Goal: Transaction & Acquisition: Book appointment/travel/reservation

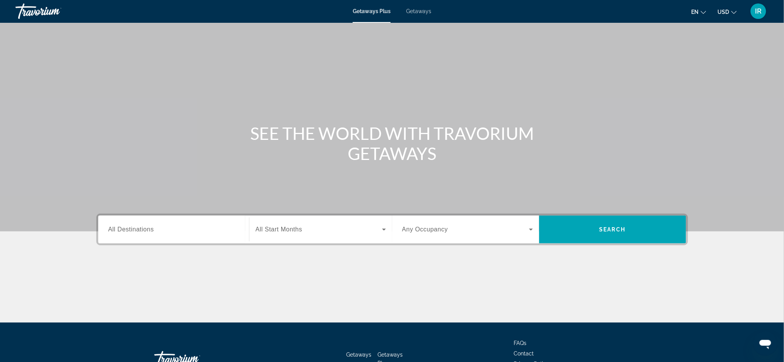
scroll to position [4, 0]
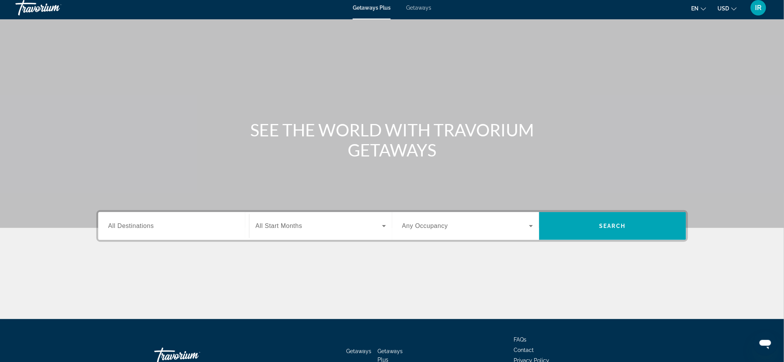
click at [378, 10] on span "Getaways Plus" at bounding box center [372, 8] width 38 height 6
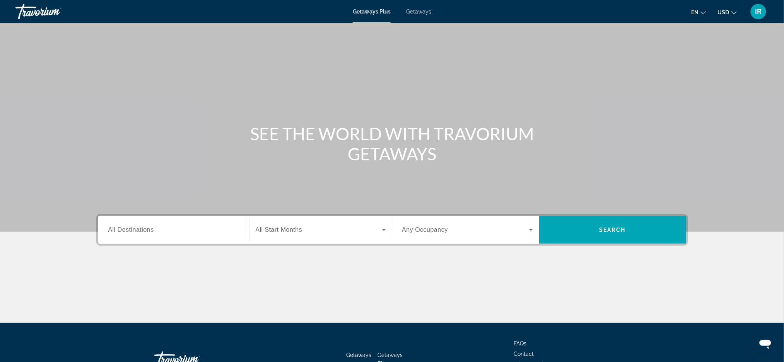
click at [196, 233] on input "Destination All Destinations" at bounding box center [173, 230] width 131 height 9
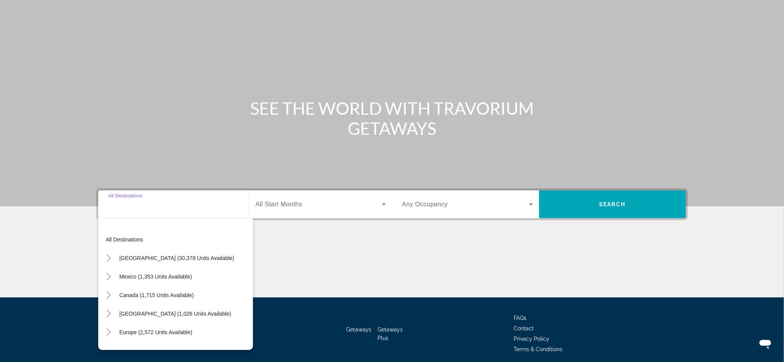
scroll to position [9, 0]
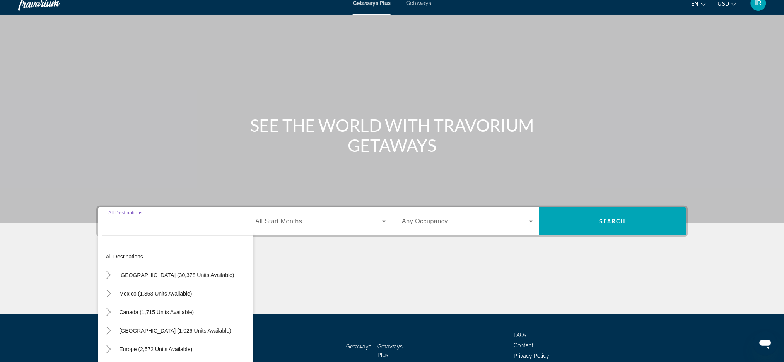
click at [320, 289] on div "Main content" at bounding box center [392, 286] width 592 height 58
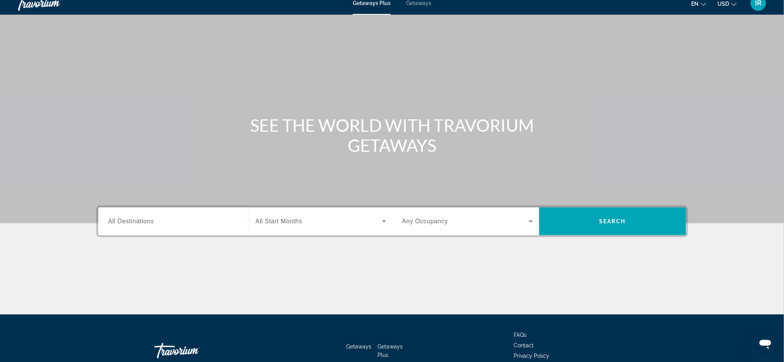
click at [189, 221] on input "Destination All Destinations" at bounding box center [173, 221] width 131 height 9
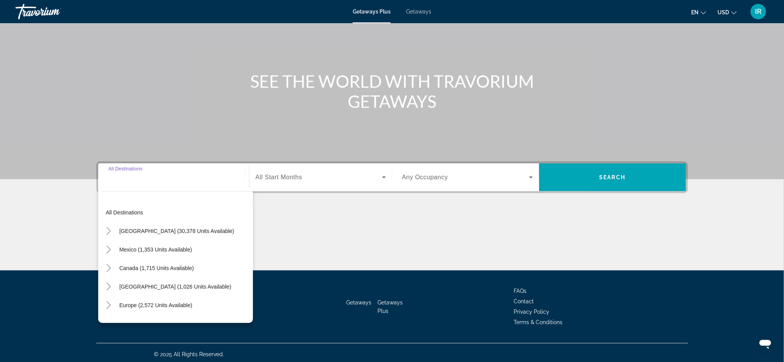
scroll to position [55, 0]
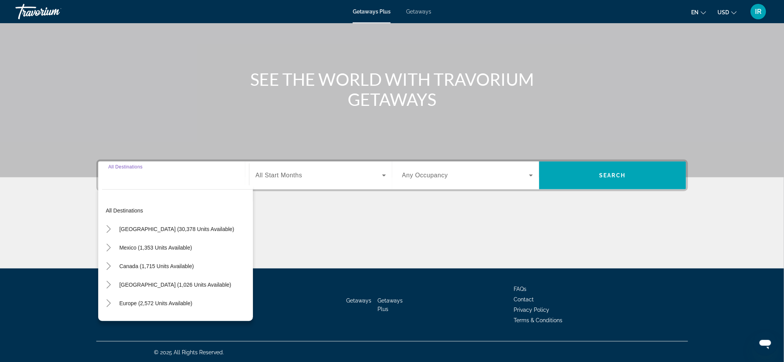
click at [268, 245] on div "Main content" at bounding box center [392, 240] width 592 height 58
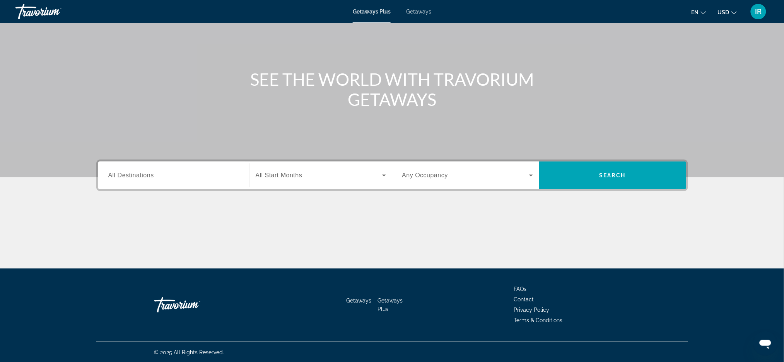
click at [207, 171] on input "Destination All Destinations" at bounding box center [173, 175] width 131 height 9
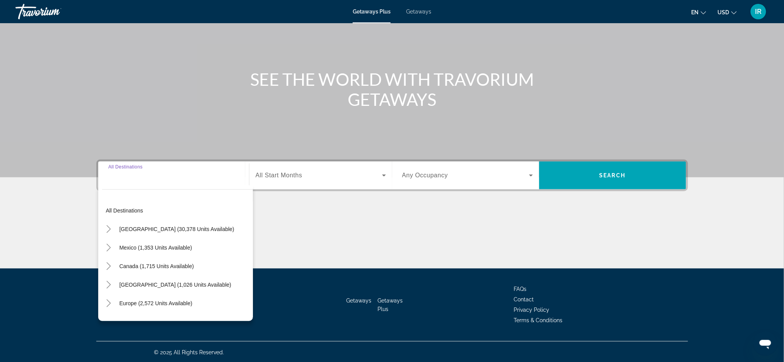
click at [258, 236] on div "Main content" at bounding box center [392, 240] width 592 height 58
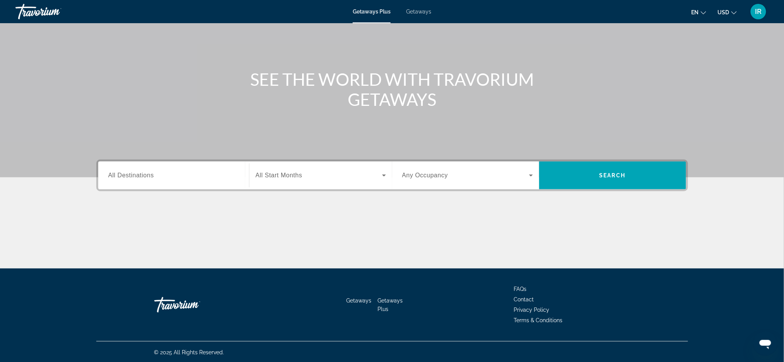
click at [224, 171] on input "Destination All Destinations" at bounding box center [173, 175] width 131 height 9
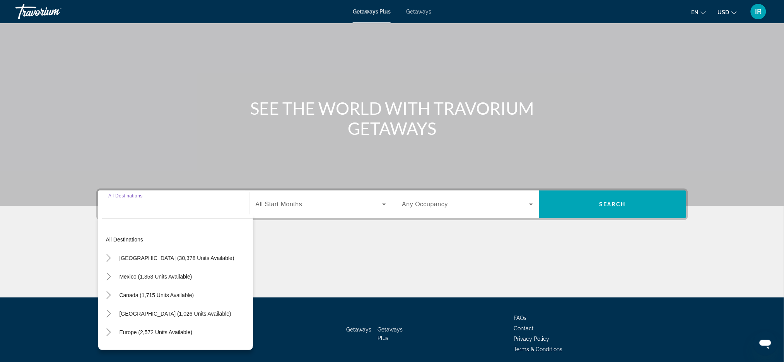
scroll to position [104, 0]
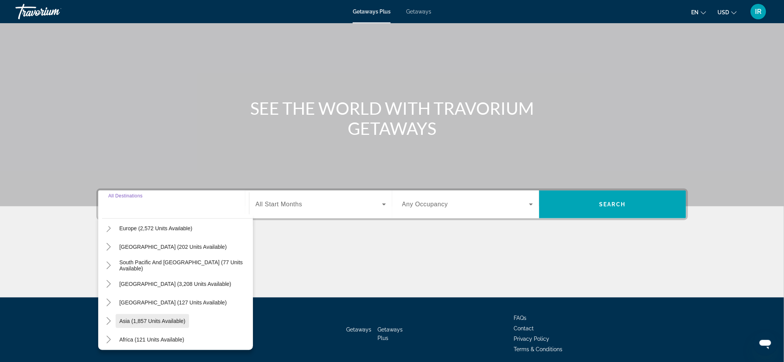
click at [156, 323] on span "Asia (1,857 units available)" at bounding box center [152, 321] width 66 height 6
type input "**********"
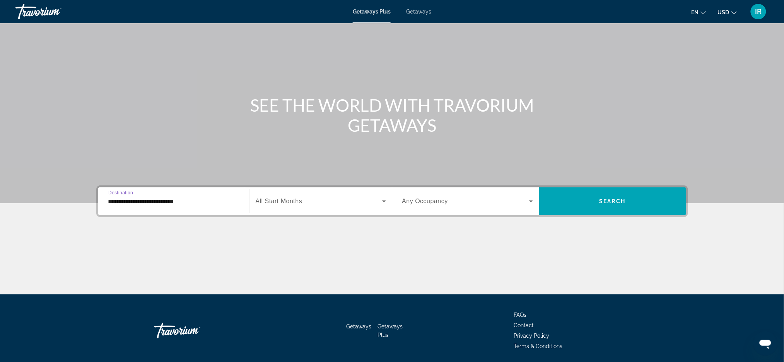
scroll to position [55, 0]
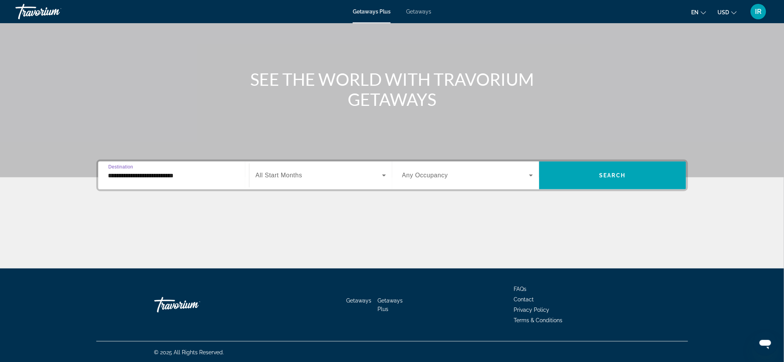
click at [342, 176] on span "Search widget" at bounding box center [319, 175] width 126 height 9
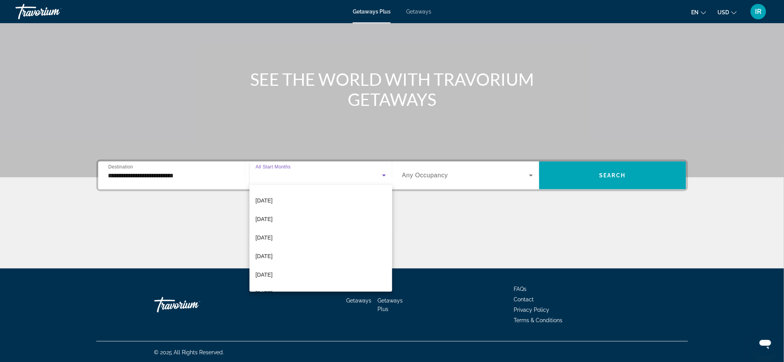
scroll to position [51, 0]
click at [273, 279] on span "[DATE]" at bounding box center [264, 277] width 17 height 9
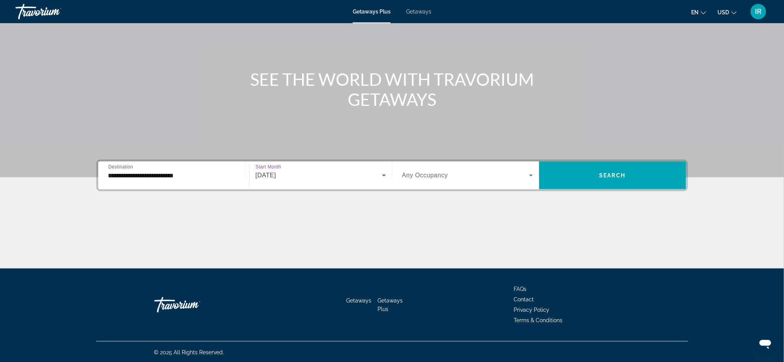
click at [515, 172] on span "Search widget" at bounding box center [465, 175] width 127 height 9
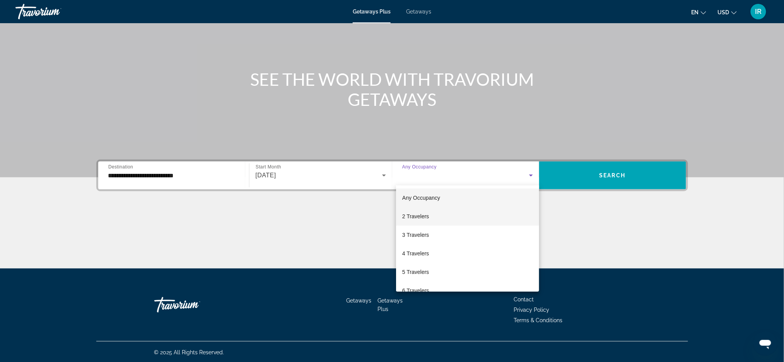
click at [411, 218] on span "2 Travelers" at bounding box center [415, 216] width 27 height 9
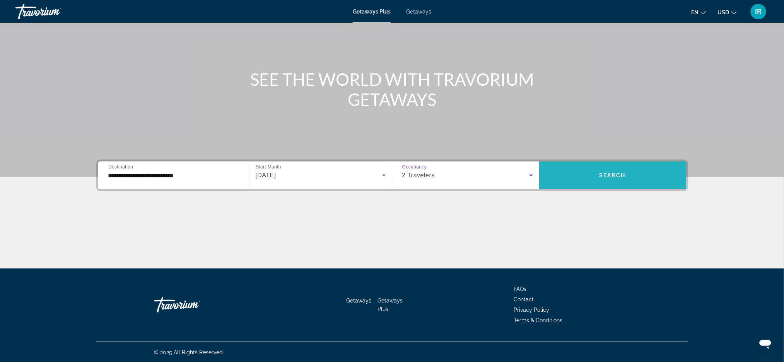
click at [611, 174] on span "Search" at bounding box center [612, 175] width 26 height 6
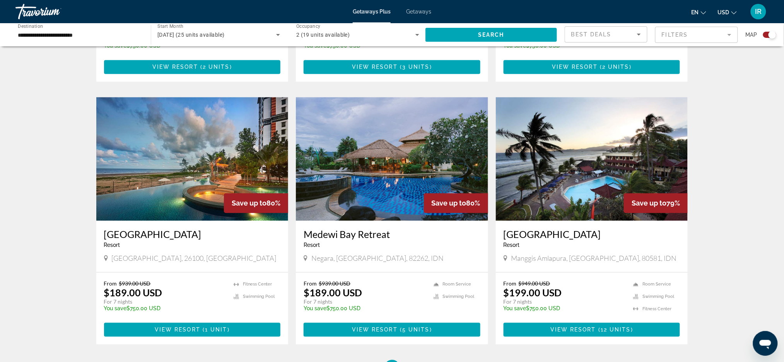
scroll to position [500, 0]
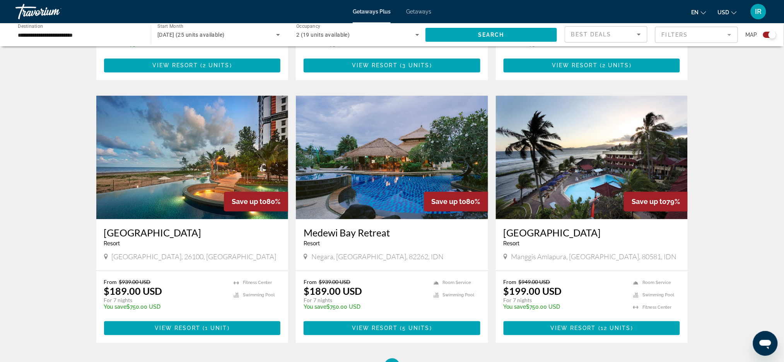
click at [596, 157] on img "Main content" at bounding box center [592, 158] width 192 height 124
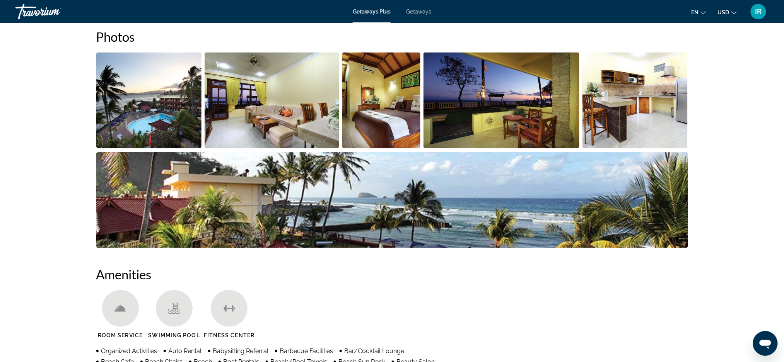
scroll to position [369, 0]
click at [140, 126] on img "Open full-screen image slider" at bounding box center [149, 100] width 106 height 96
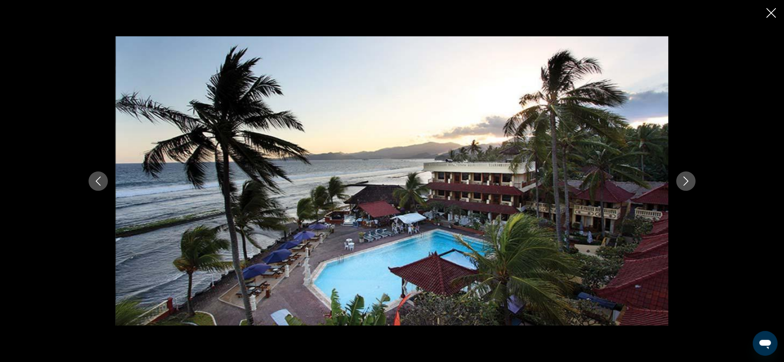
click at [98, 187] on button "Previous image" at bounding box center [98, 181] width 19 height 19
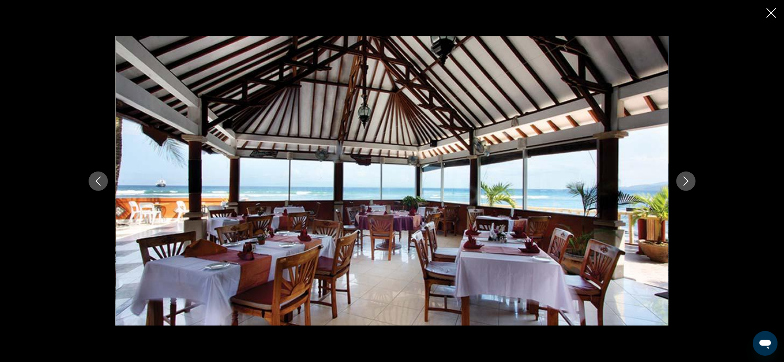
click at [107, 183] on button "Previous image" at bounding box center [98, 181] width 19 height 19
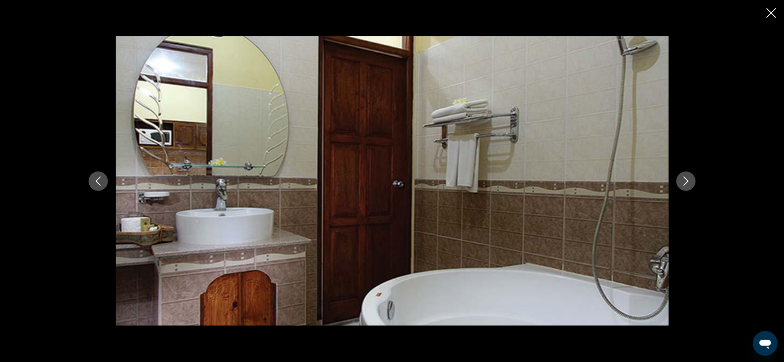
click at [103, 182] on button "Previous image" at bounding box center [98, 181] width 19 height 19
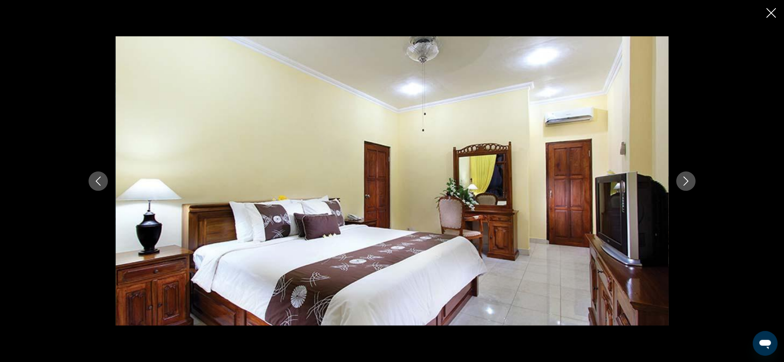
click at [102, 188] on button "Previous image" at bounding box center [98, 181] width 19 height 19
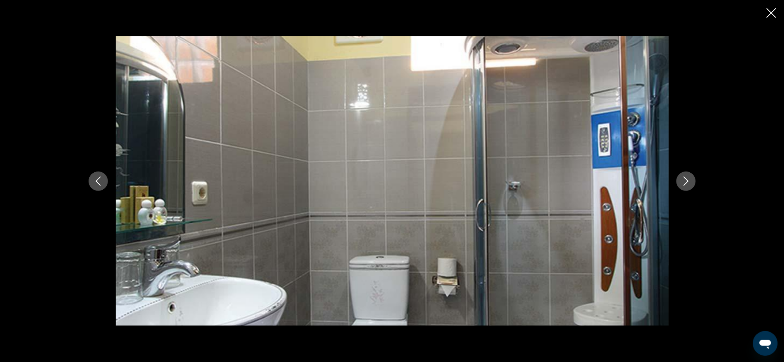
click at [101, 183] on icon "Previous image" at bounding box center [98, 181] width 9 height 9
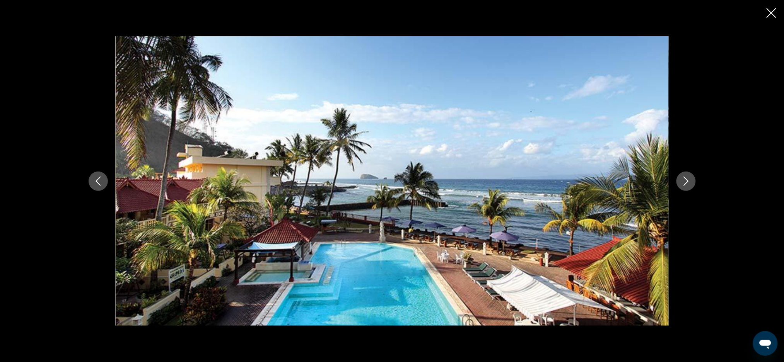
click at [101, 182] on icon "Previous image" at bounding box center [98, 181] width 9 height 9
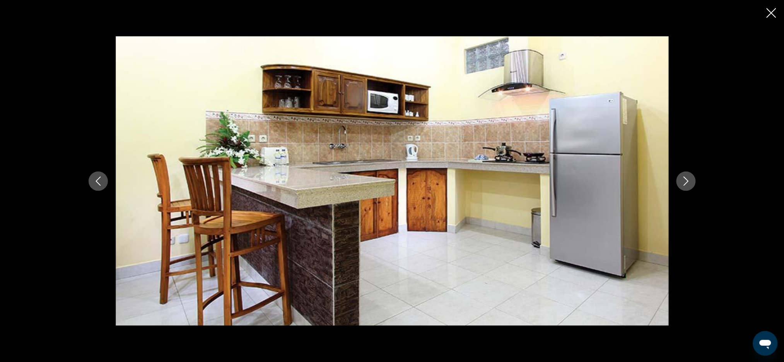
click at [95, 182] on icon "Previous image" at bounding box center [98, 181] width 9 height 9
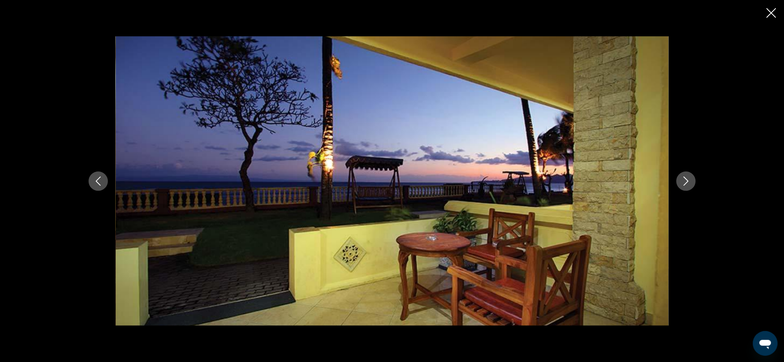
click at [101, 177] on icon "Previous image" at bounding box center [98, 181] width 9 height 9
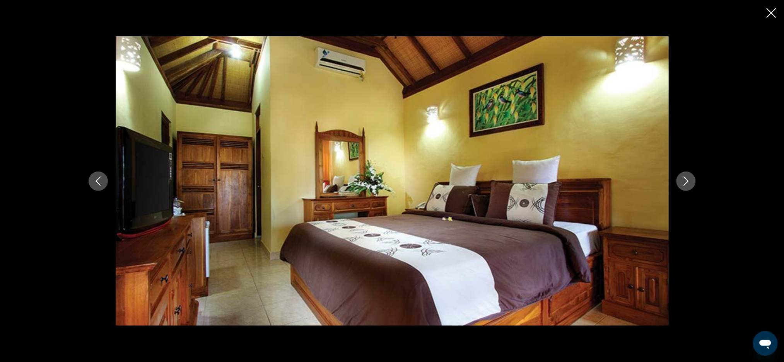
click at [104, 184] on button "Previous image" at bounding box center [98, 181] width 19 height 19
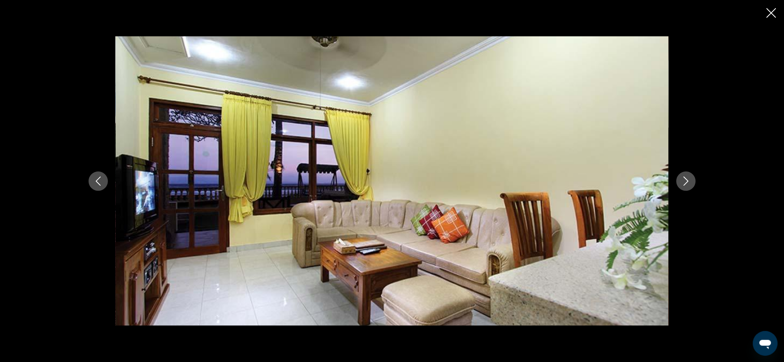
click at [103, 182] on button "Previous image" at bounding box center [98, 181] width 19 height 19
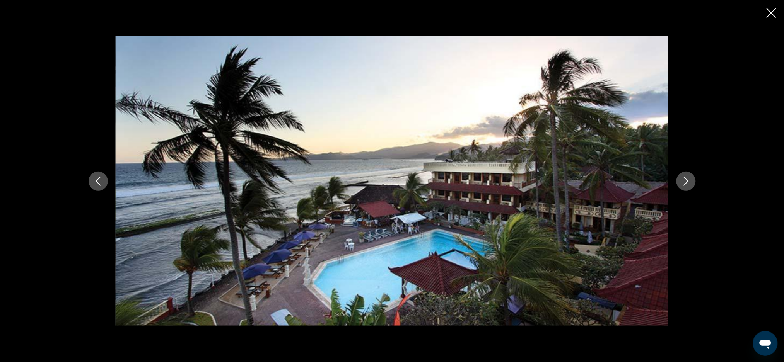
click at [101, 186] on button "Previous image" at bounding box center [98, 181] width 19 height 19
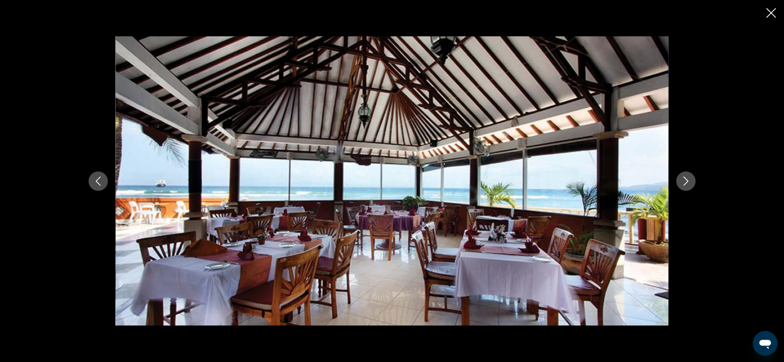
click at [103, 187] on button "Previous image" at bounding box center [98, 181] width 19 height 19
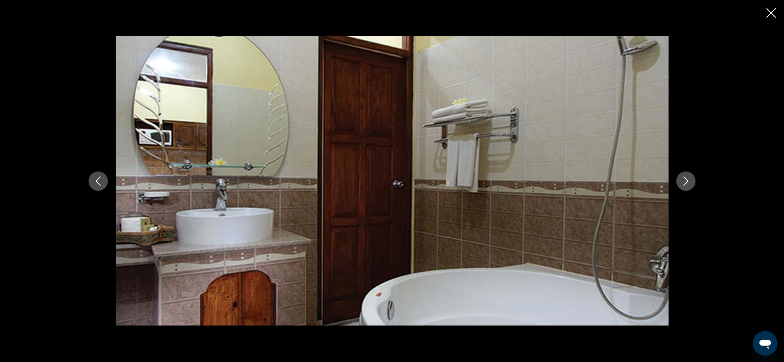
click at [97, 183] on icon "Previous image" at bounding box center [98, 181] width 9 height 9
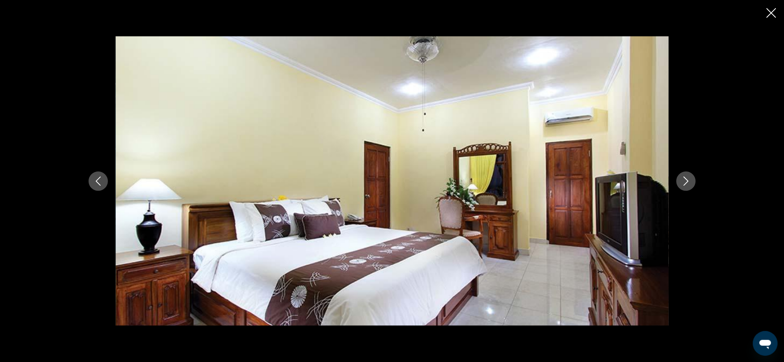
click at [770, 9] on icon "Close slideshow" at bounding box center [771, 13] width 10 height 10
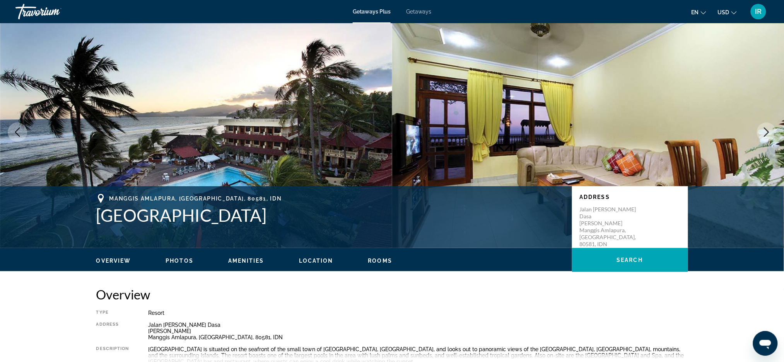
scroll to position [0, 0]
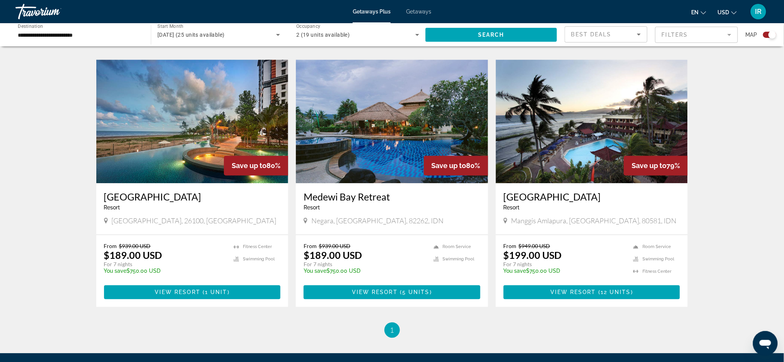
scroll to position [536, 0]
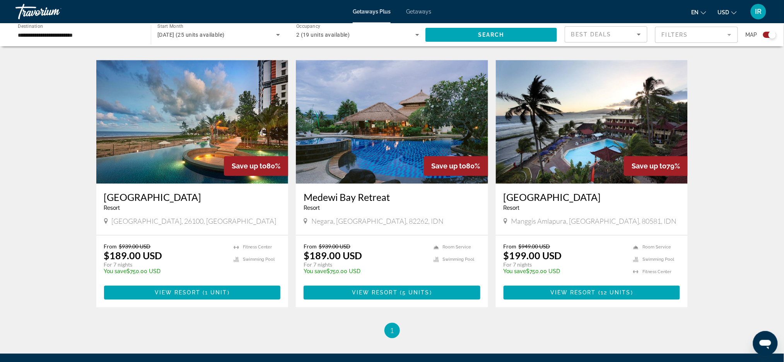
click at [129, 127] on img "Main content" at bounding box center [192, 122] width 192 height 124
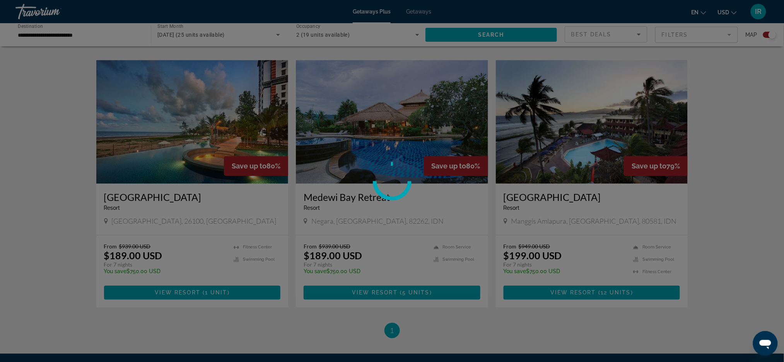
click at [119, 120] on div at bounding box center [392, 181] width 784 height 362
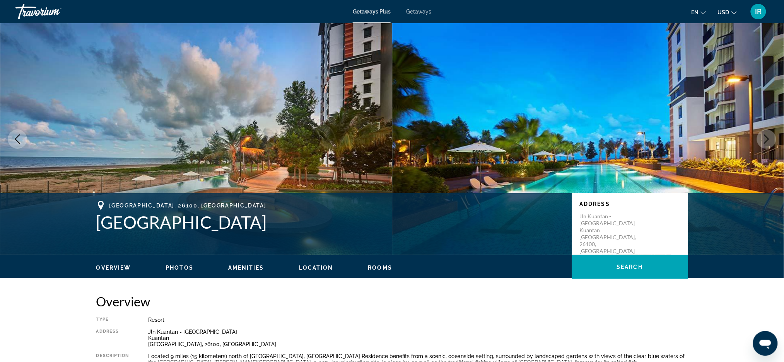
click at [77, 158] on img "Main content" at bounding box center [196, 139] width 392 height 232
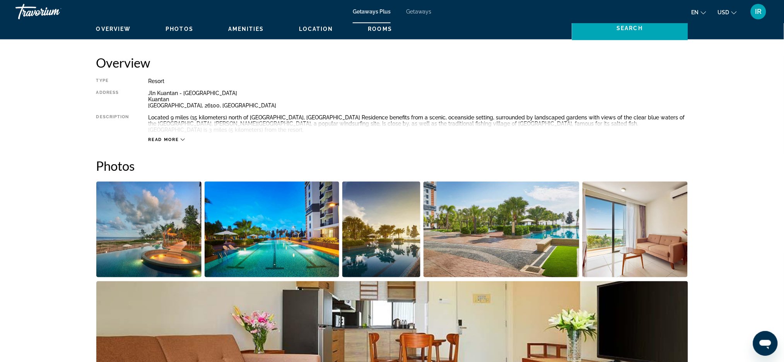
scroll to position [242, 0]
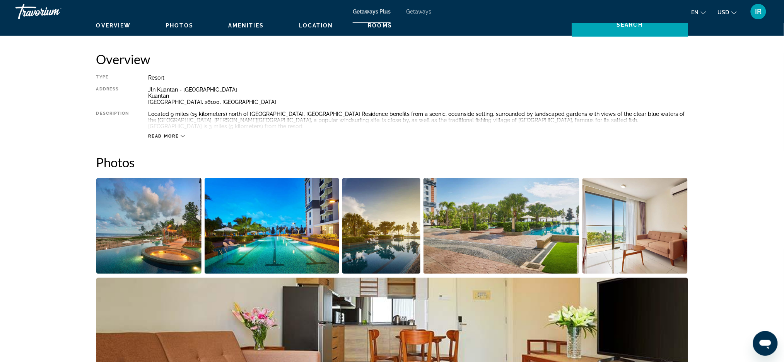
click at [144, 223] on img "Open full-screen image slider" at bounding box center [149, 226] width 106 height 96
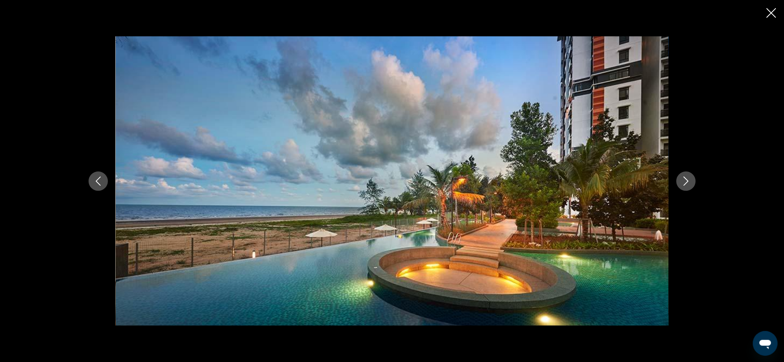
click at [97, 184] on icon "Previous image" at bounding box center [98, 181] width 9 height 9
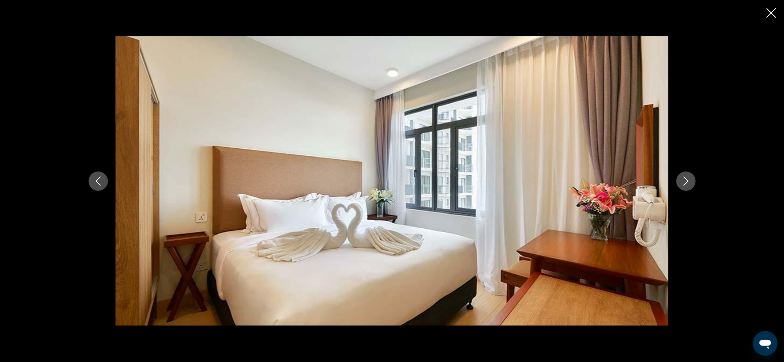
click at [102, 172] on button "Previous image" at bounding box center [98, 181] width 19 height 19
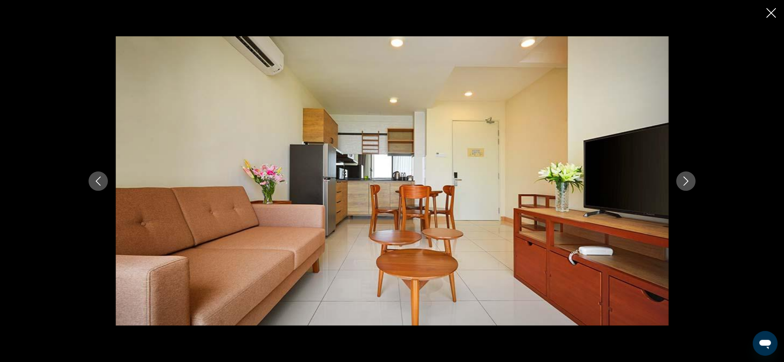
click at [105, 182] on button "Previous image" at bounding box center [98, 181] width 19 height 19
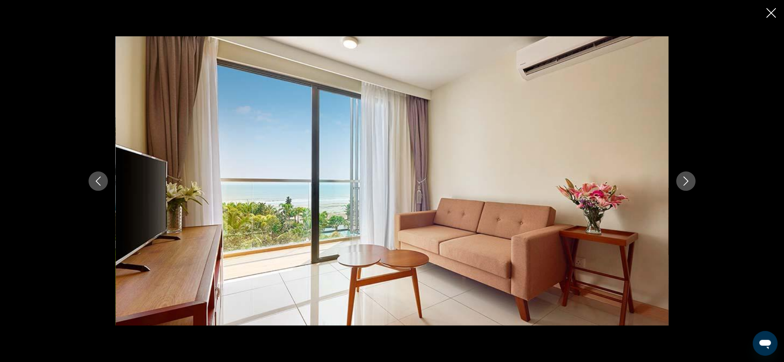
click at [106, 184] on button "Previous image" at bounding box center [98, 181] width 19 height 19
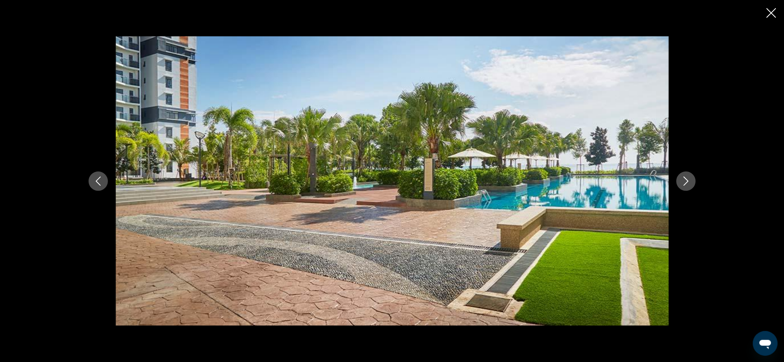
click at [96, 185] on icon "Previous image" at bounding box center [98, 181] width 9 height 9
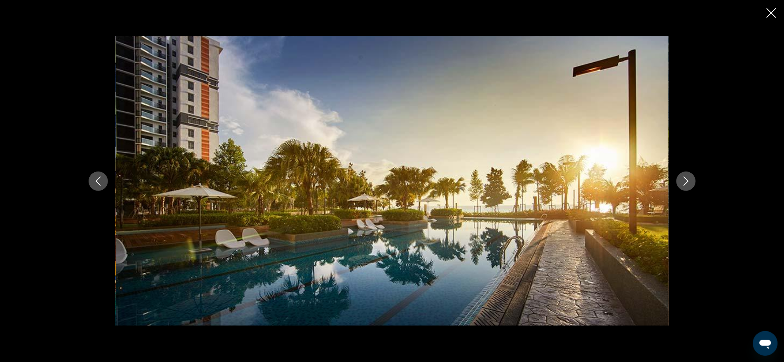
click at [95, 181] on icon "Previous image" at bounding box center [98, 181] width 9 height 9
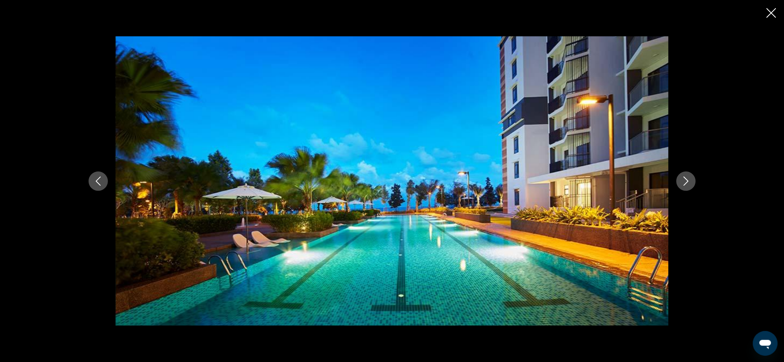
click at [103, 183] on button "Previous image" at bounding box center [98, 181] width 19 height 19
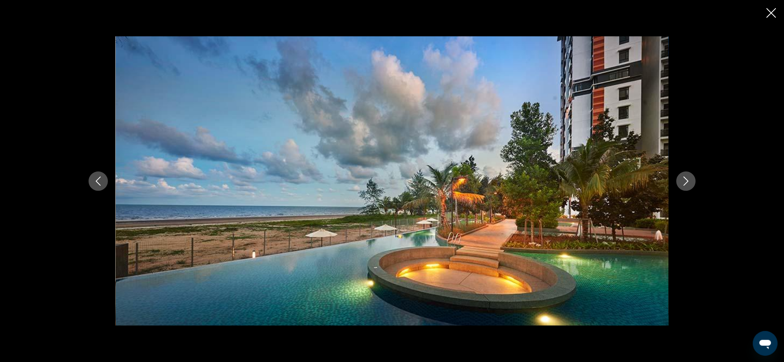
click at [776, 11] on icon "Close slideshow" at bounding box center [771, 13] width 10 height 10
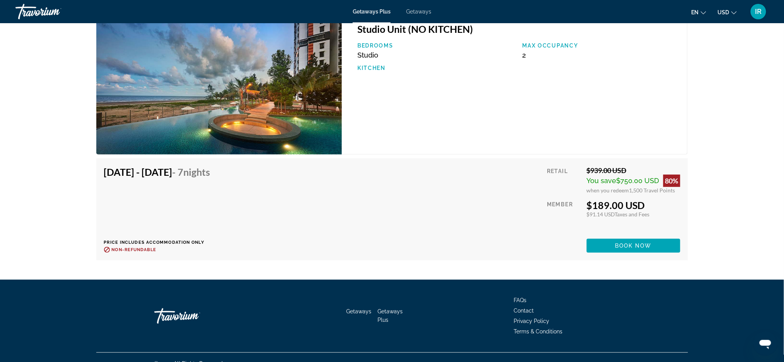
scroll to position [1118, 0]
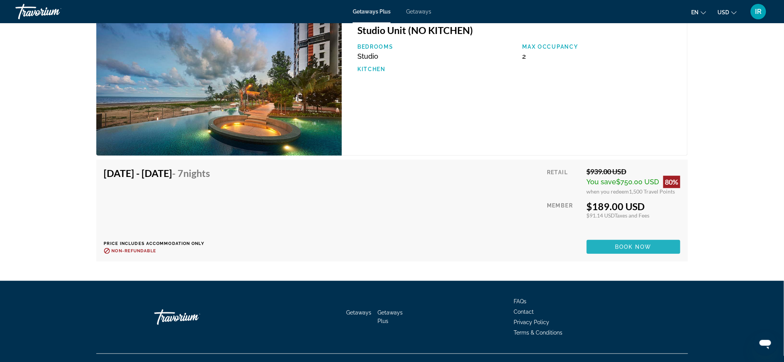
click at [633, 244] on span "Book now" at bounding box center [633, 247] width 37 height 6
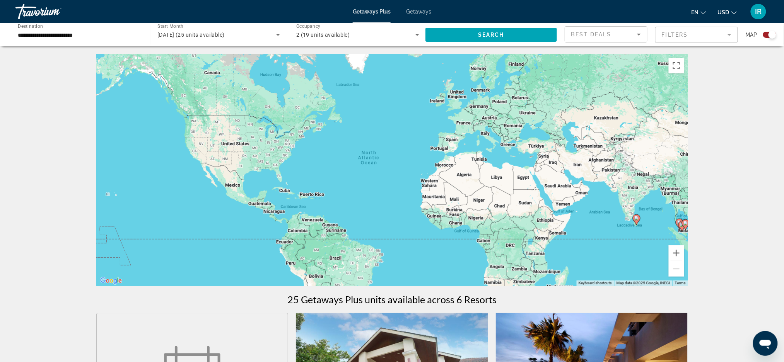
click at [423, 14] on span "Getaways" at bounding box center [418, 12] width 25 height 6
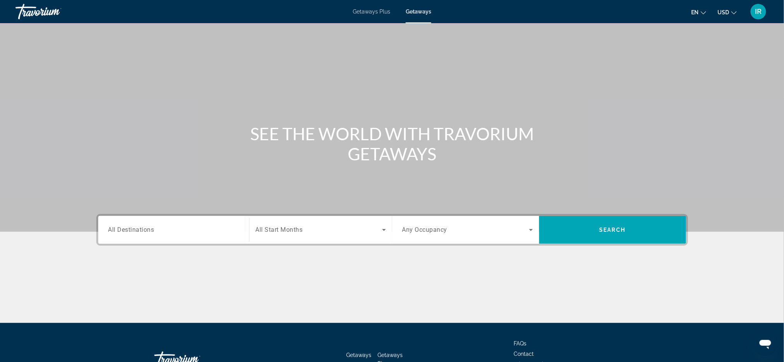
click at [172, 232] on input "Destination All Destinations" at bounding box center [173, 230] width 131 height 9
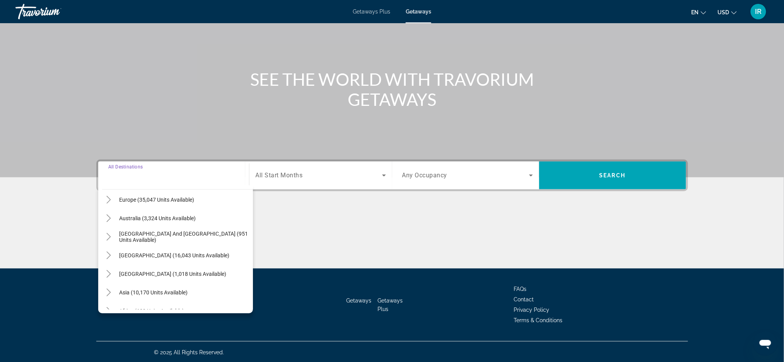
scroll to position [107, 0]
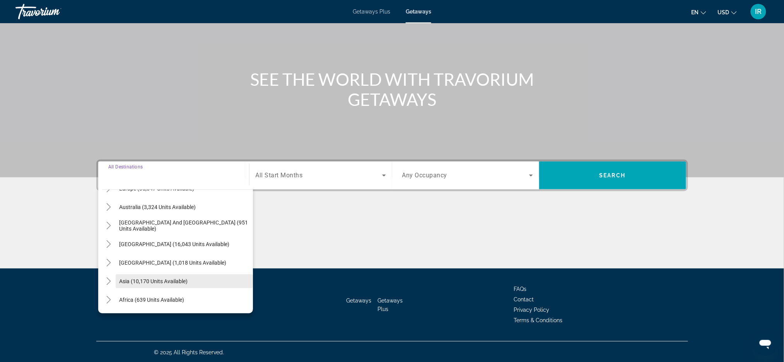
click at [167, 284] on span "Search widget" at bounding box center [184, 281] width 137 height 19
type input "**********"
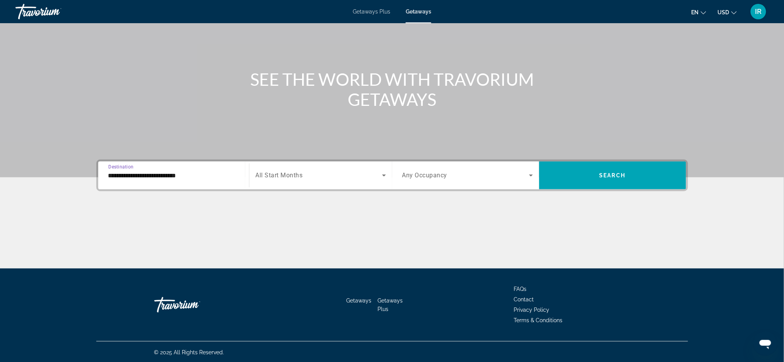
click at [531, 175] on icon "Search widget" at bounding box center [531, 176] width 4 height 2
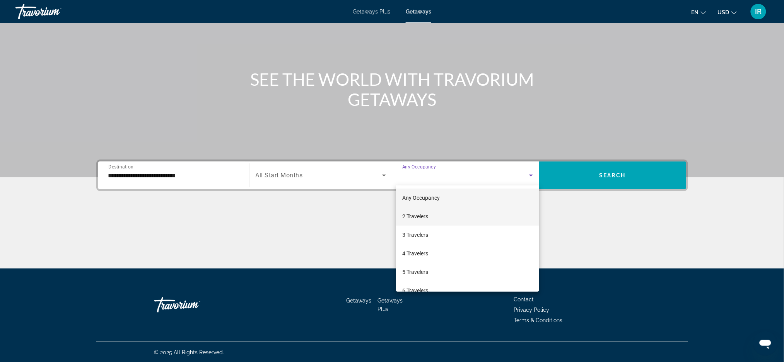
click at [411, 213] on span "2 Travelers" at bounding box center [415, 216] width 26 height 9
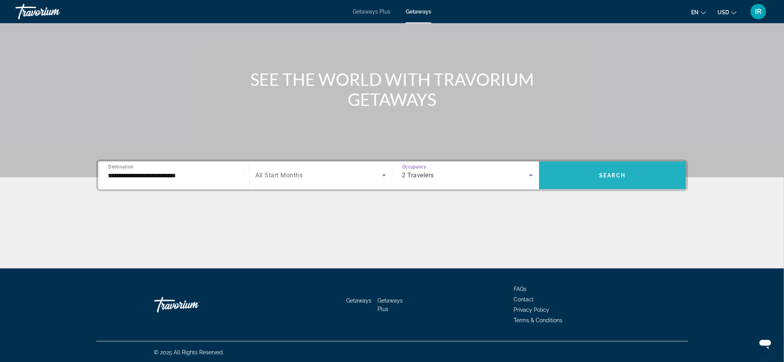
click at [596, 173] on span "Search widget" at bounding box center [612, 175] width 147 height 19
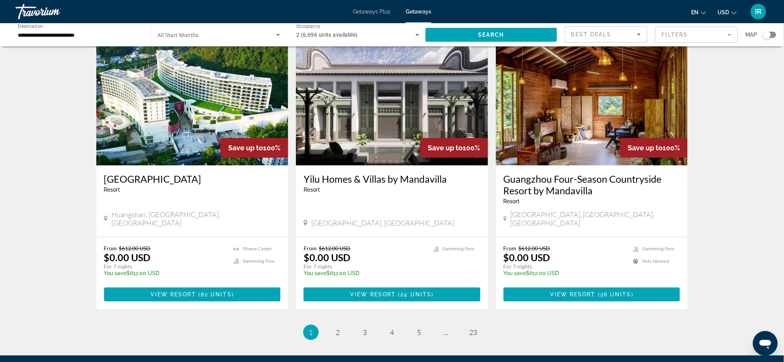
scroll to position [900, 0]
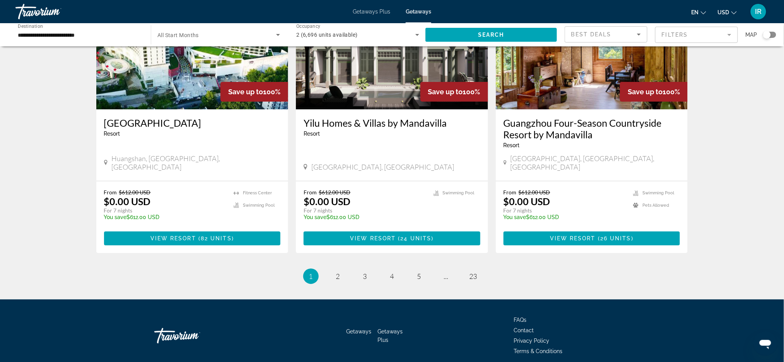
click at [338, 269] on li "page 2" at bounding box center [337, 276] width 15 height 15
click at [336, 272] on span "2" at bounding box center [338, 276] width 4 height 9
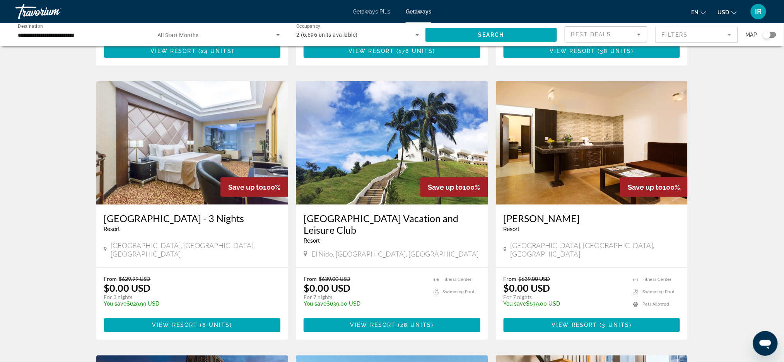
scroll to position [258, 0]
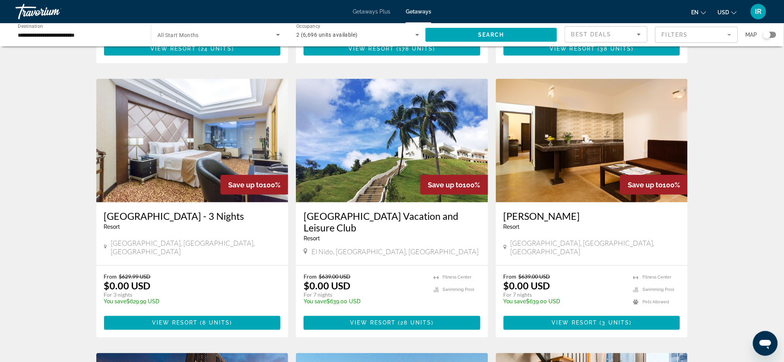
click at [37, 295] on div "10,032 Getaways units available across 267 Resorts Save up to 100% Yilu Homes &…" at bounding box center [392, 346] width 784 height 1098
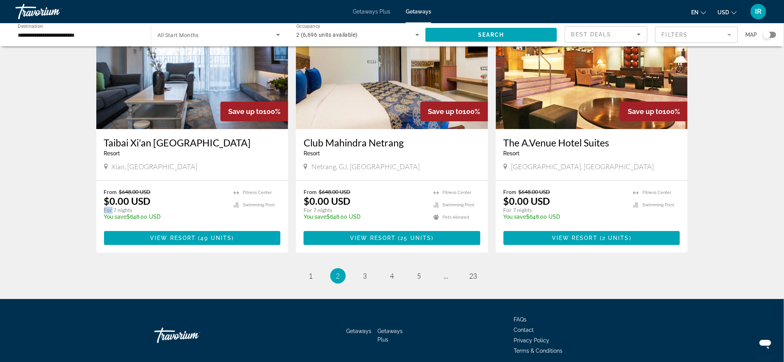
scroll to position [900, 0]
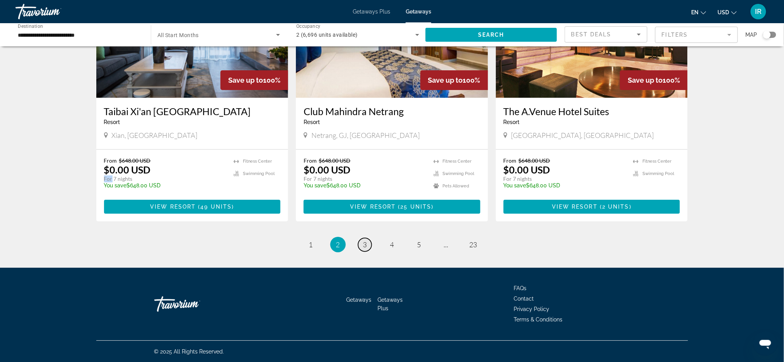
click at [364, 245] on span "3" at bounding box center [365, 245] width 4 height 9
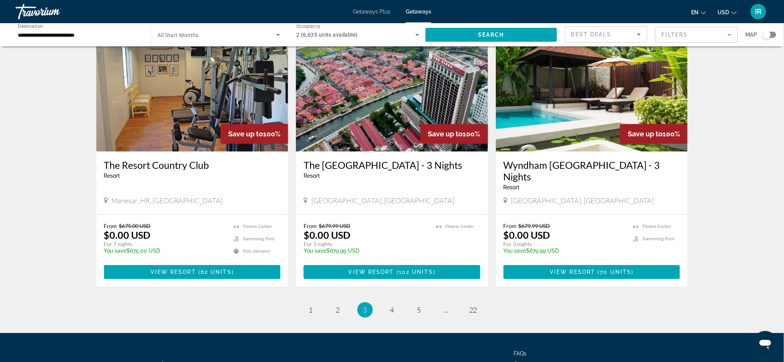
scroll to position [880, 0]
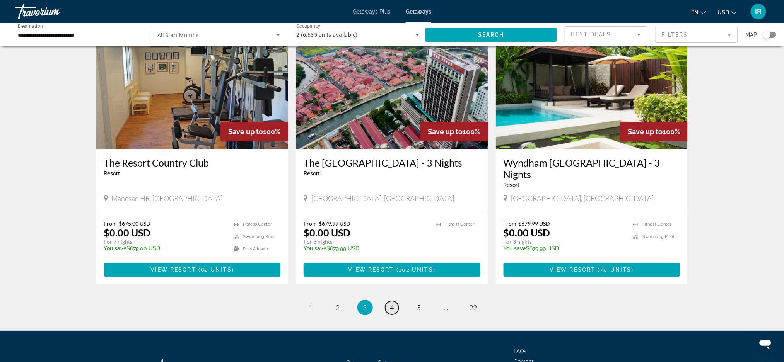
click at [396, 301] on link "page 4" at bounding box center [392, 308] width 14 height 14
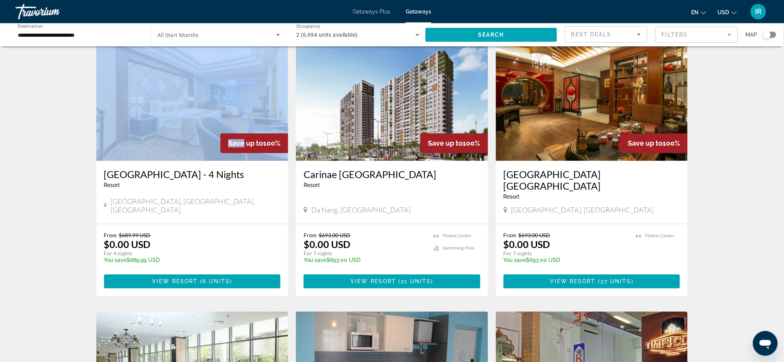
scroll to position [573, 0]
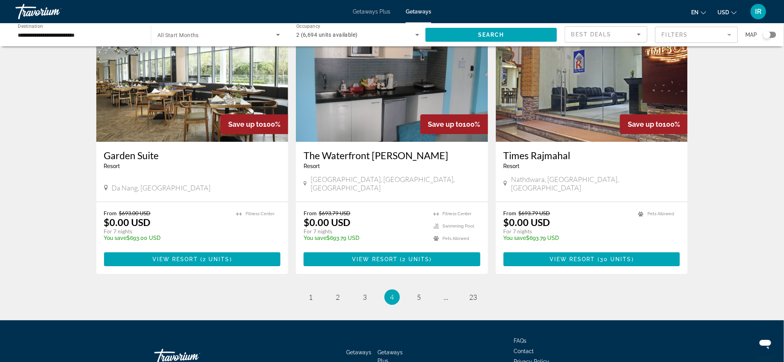
scroll to position [867, 0]
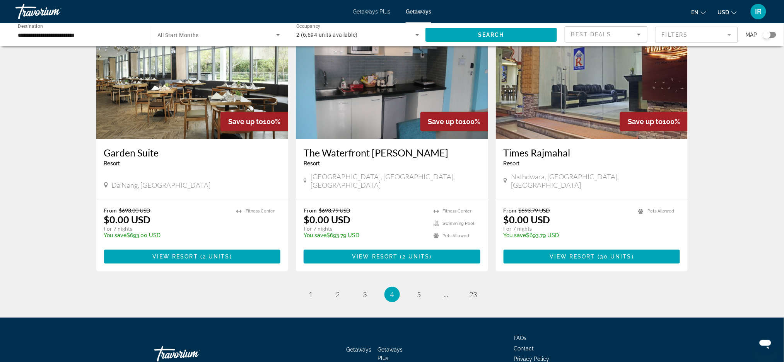
click at [425, 287] on li "page 5" at bounding box center [418, 294] width 15 height 15
click at [419, 290] on span "5" at bounding box center [419, 294] width 4 height 9
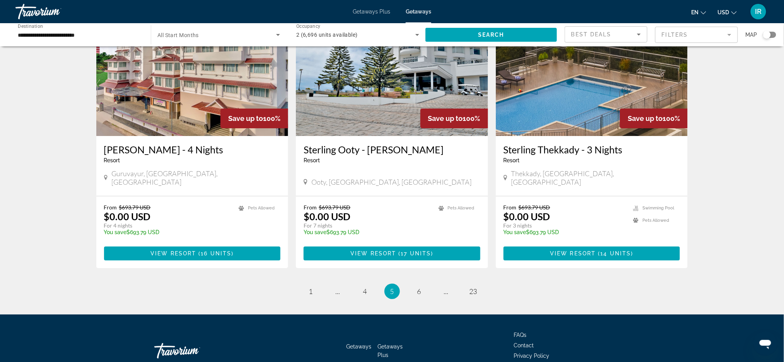
scroll to position [888, 0]
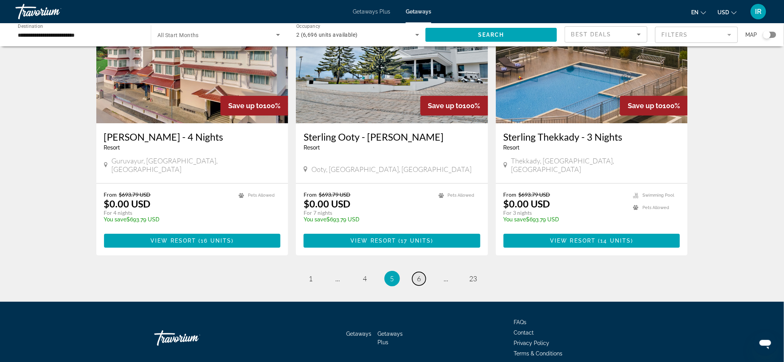
click at [424, 272] on link "page 6" at bounding box center [419, 279] width 14 height 14
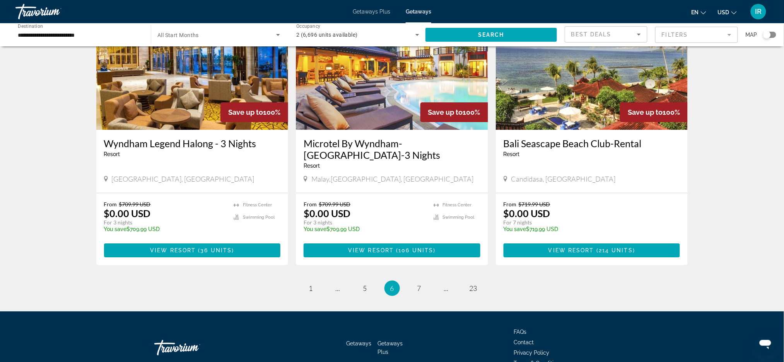
scroll to position [911, 0]
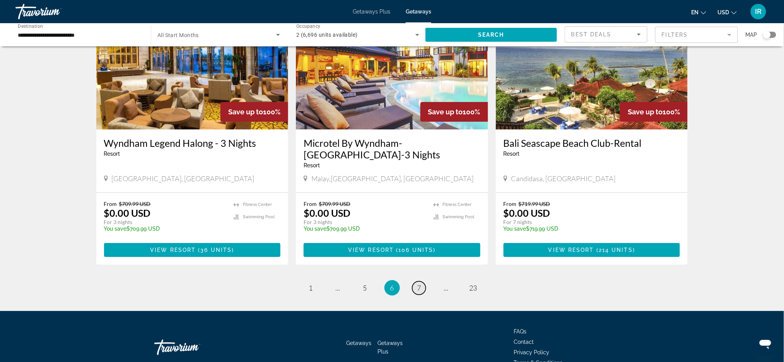
click at [421, 284] on span "7" at bounding box center [419, 288] width 4 height 9
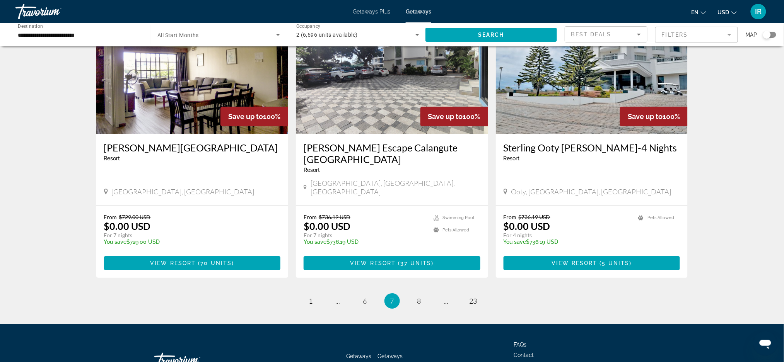
scroll to position [923, 0]
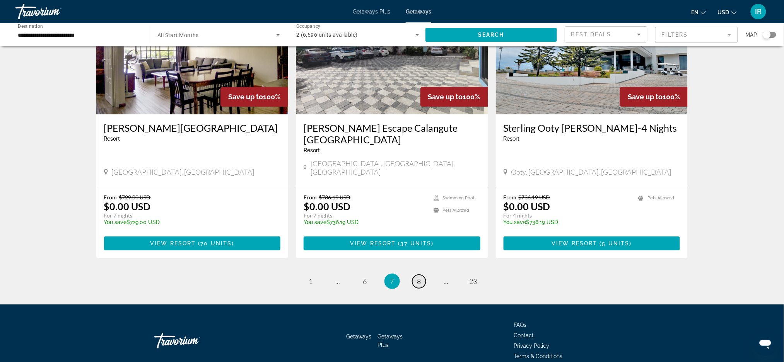
click at [418, 275] on link "page 8" at bounding box center [419, 282] width 14 height 14
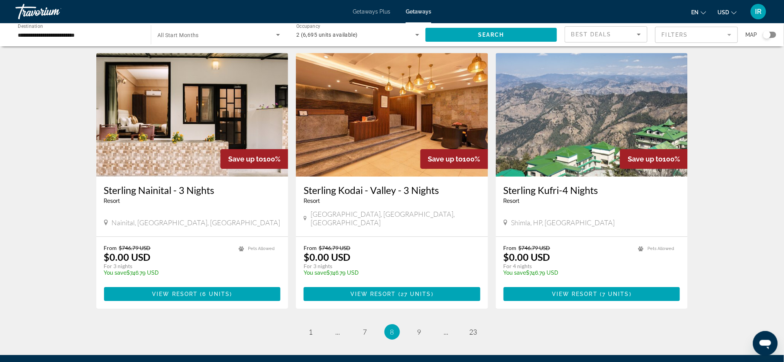
scroll to position [858, 0]
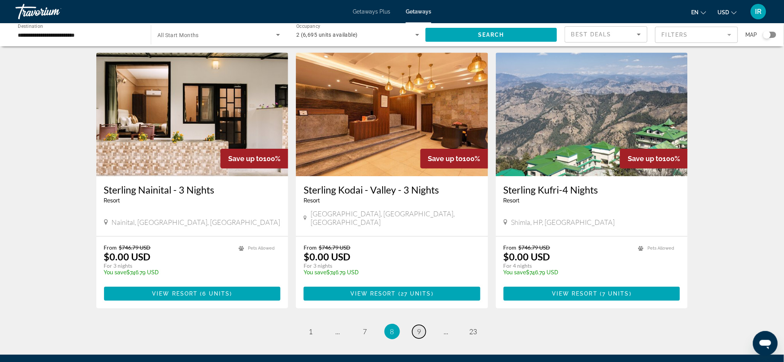
click at [418, 328] on span "9" at bounding box center [419, 332] width 4 height 9
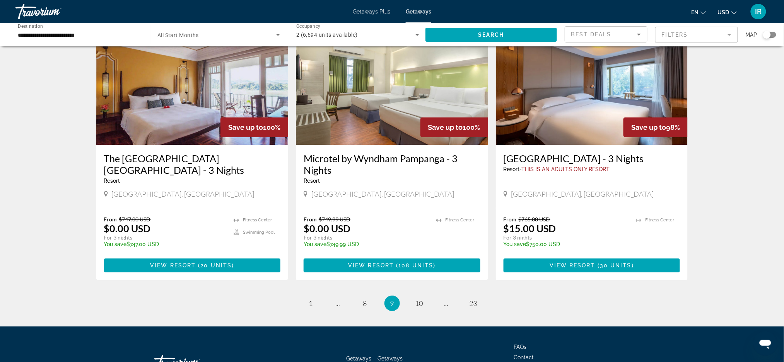
scroll to position [900, 0]
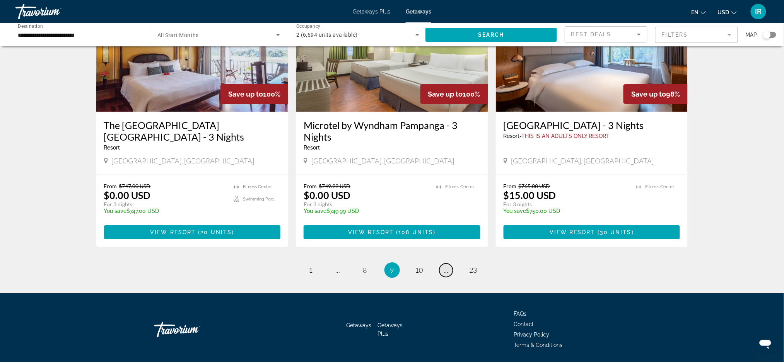
click at [449, 264] on link "page ..." at bounding box center [446, 271] width 14 height 14
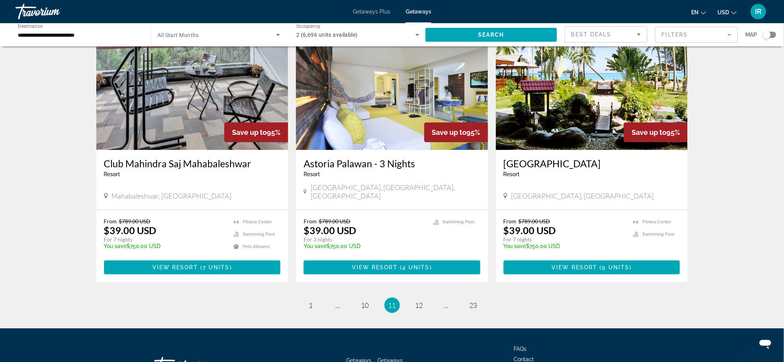
scroll to position [889, 0]
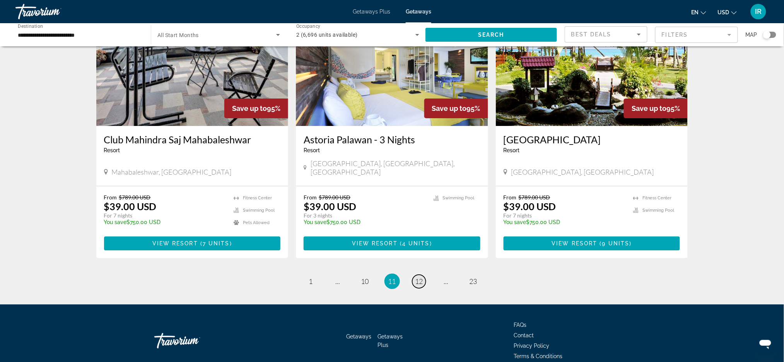
click at [419, 277] on span "12" at bounding box center [419, 281] width 8 height 9
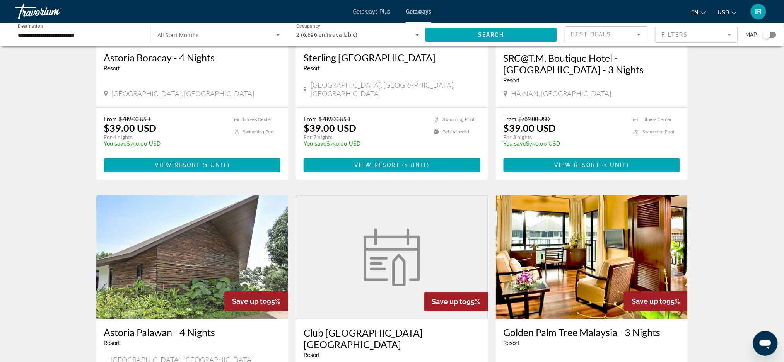
scroll to position [700, 0]
click at [341, 288] on figure "Main content" at bounding box center [391, 257] width 191 height 124
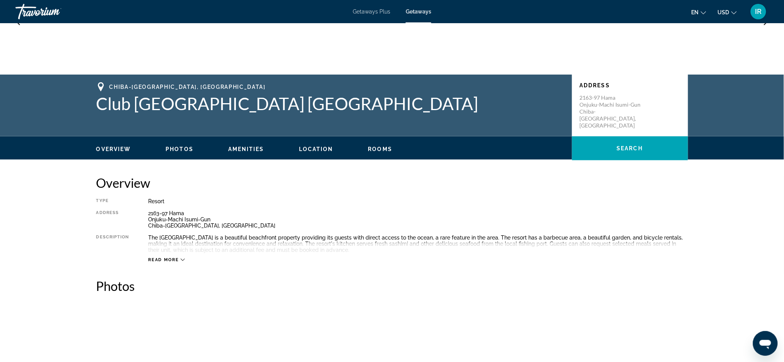
scroll to position [174, 0]
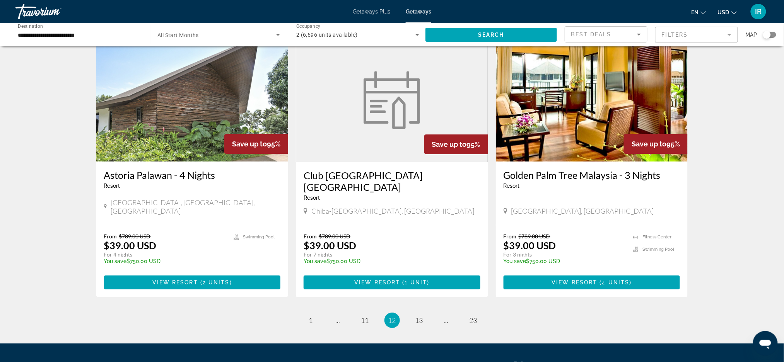
scroll to position [860, 0]
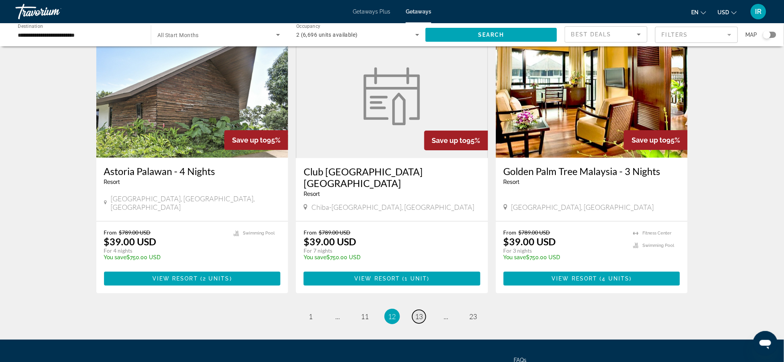
click at [423, 310] on link "page 13" at bounding box center [419, 317] width 14 height 14
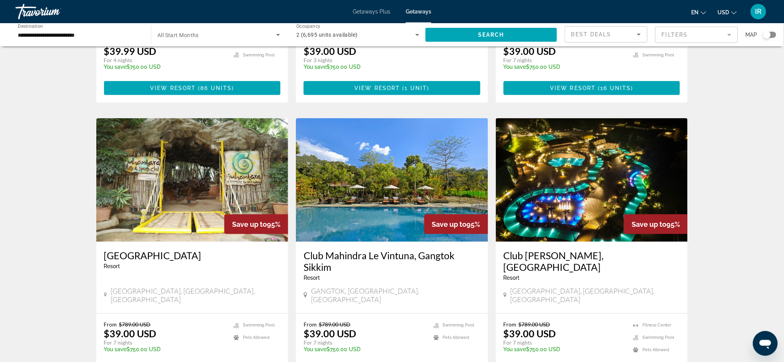
click at [343, 259] on h3 "Club Mahindra Le Vintuna, Gangtok Sikkim" at bounding box center [392, 261] width 177 height 23
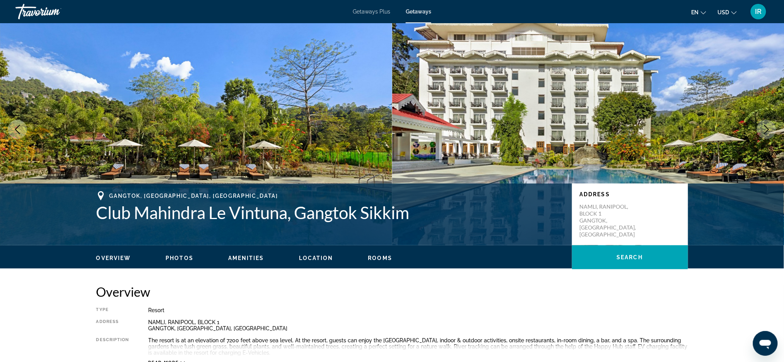
scroll to position [8, 0]
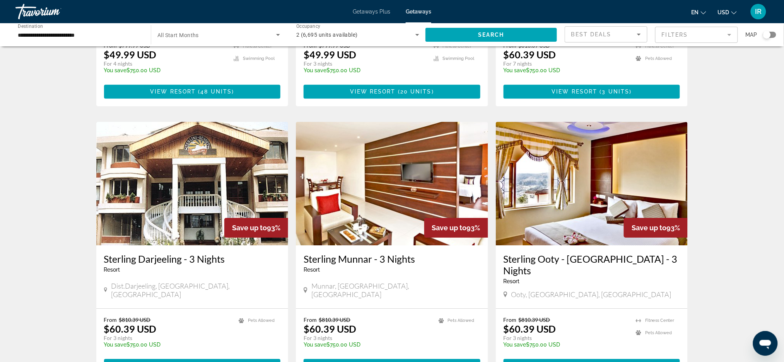
scroll to position [770, 0]
